Goal: Transaction & Acquisition: Book appointment/travel/reservation

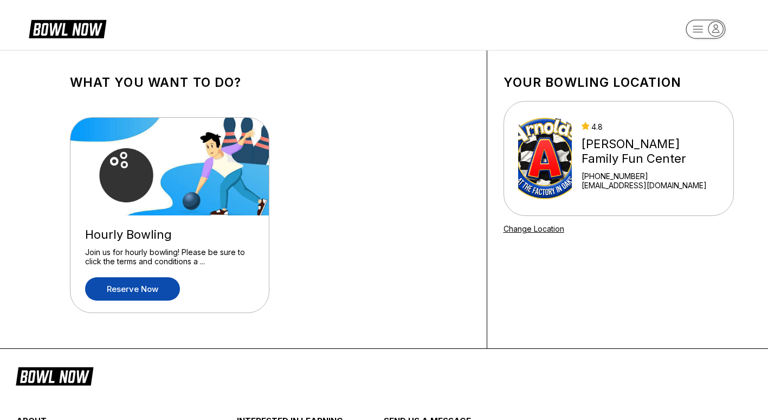
click at [151, 286] on link "Reserve now" at bounding box center [132, 288] width 95 height 23
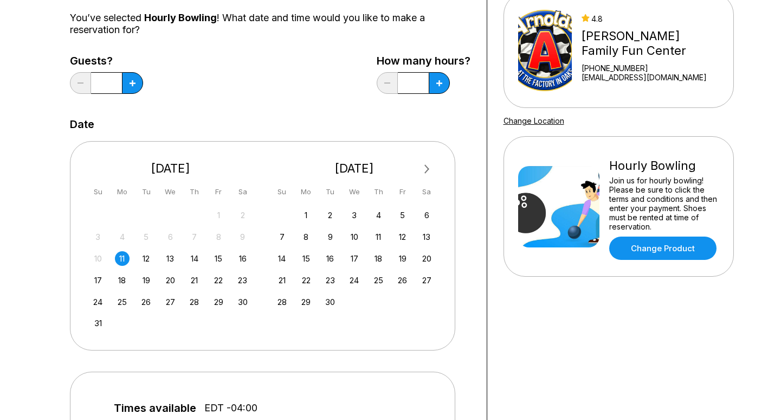
scroll to position [108, 0]
click at [136, 80] on icon at bounding box center [133, 83] width 6 height 6
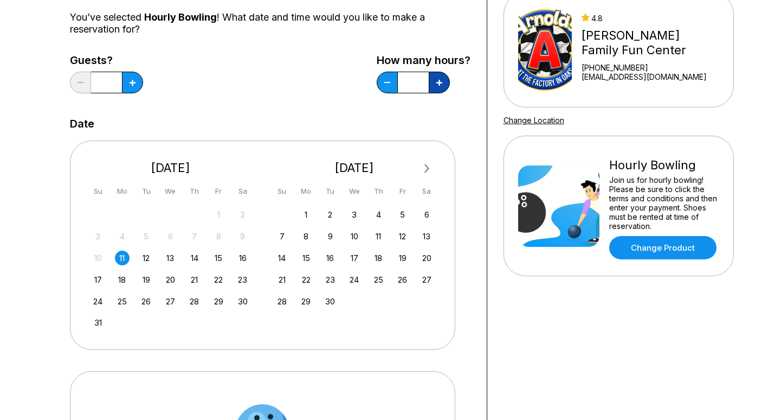
click at [136, 81] on icon at bounding box center [133, 83] width 6 height 6
type input "*"
click at [129, 85] on button at bounding box center [132, 83] width 21 height 22
click at [130, 85] on icon at bounding box center [133, 83] width 6 height 6
click at [128, 85] on button at bounding box center [132, 83] width 21 height 22
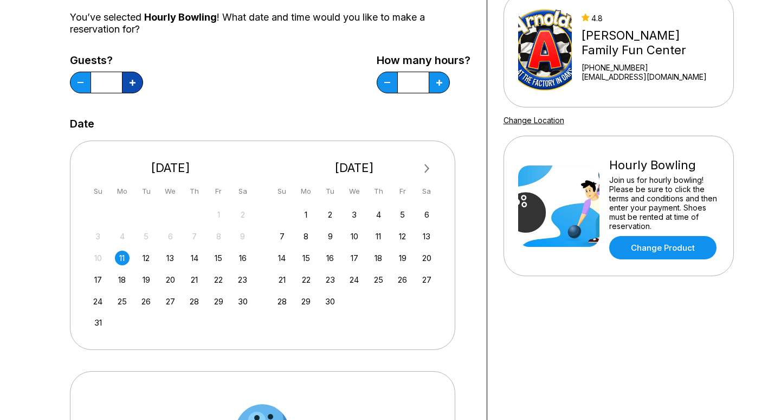
click at [128, 85] on button at bounding box center [132, 83] width 21 height 22
type input "*"
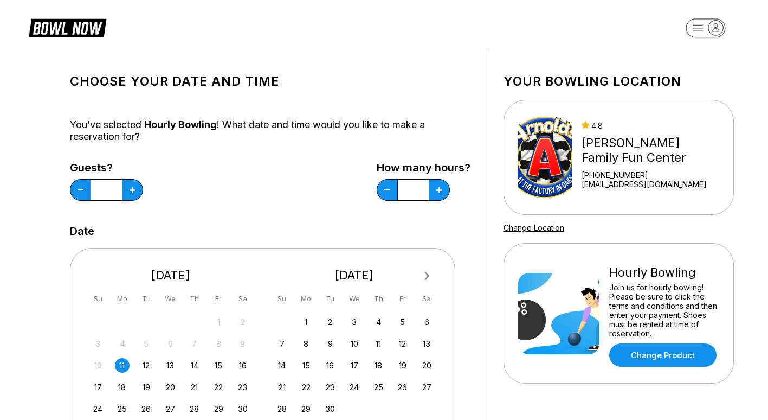
scroll to position [0, 0]
